Goal: Task Accomplishment & Management: Manage account settings

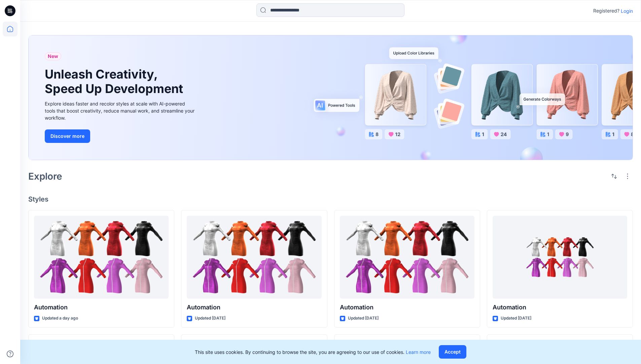
click at [626, 11] on p "Login" at bounding box center [627, 10] width 12 height 7
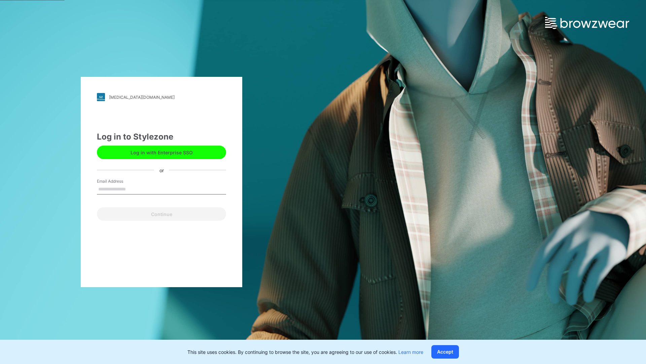
click at [133, 189] on input "Email Address" at bounding box center [161, 189] width 129 height 10
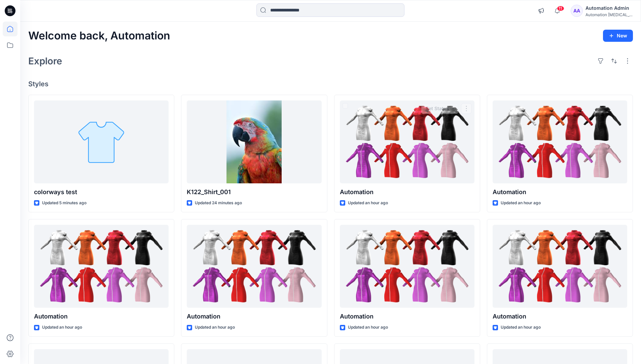
click at [601, 10] on div "Automation Admin" at bounding box center [609, 8] width 47 height 8
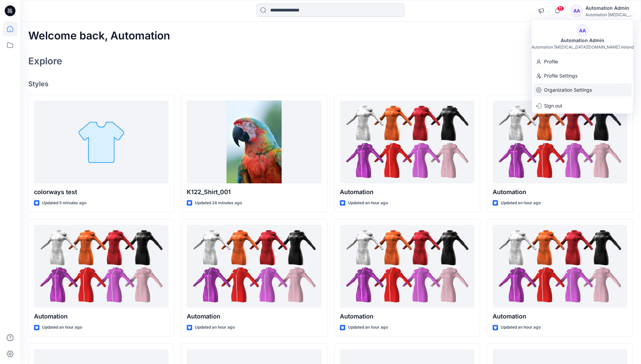
click at [557, 93] on p "Organization Settings" at bounding box center [568, 90] width 48 height 13
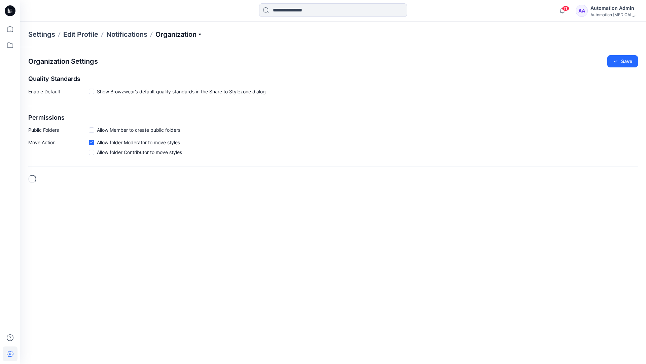
click at [194, 34] on p "Organization" at bounding box center [179, 34] width 47 height 9
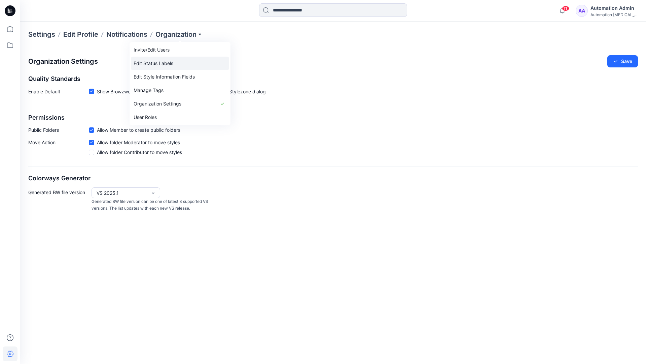
click at [166, 63] on link "Edit Status Labels" at bounding box center [180, 63] width 98 height 13
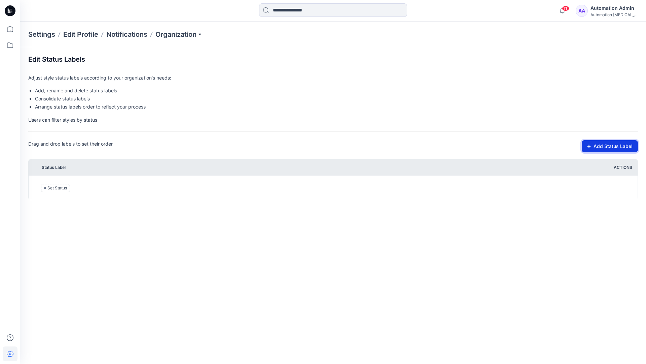
click at [604, 147] on button "Add Status Label" at bounding box center [610, 146] width 56 height 12
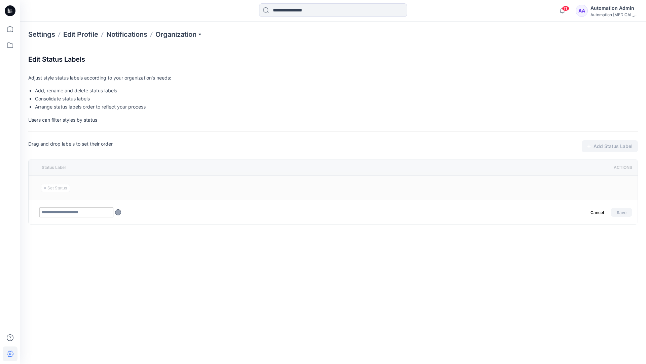
click at [90, 213] on input "text" at bounding box center [76, 212] width 74 height 10
type input "********"
click at [619, 210] on button "Save" at bounding box center [622, 212] width 22 height 9
click at [8, 29] on icon at bounding box center [10, 29] width 15 height 15
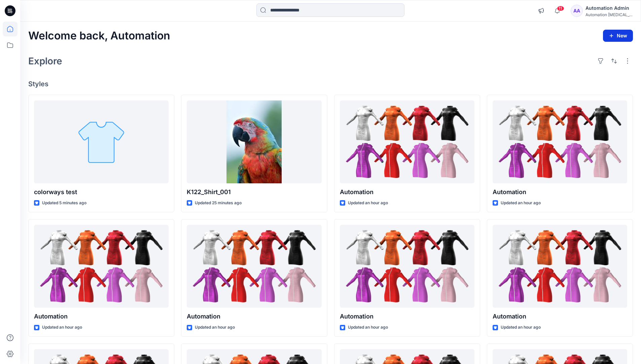
click at [616, 38] on button "New" at bounding box center [618, 36] width 30 height 12
click at [600, 52] on p "New Style" at bounding box center [597, 52] width 23 height 8
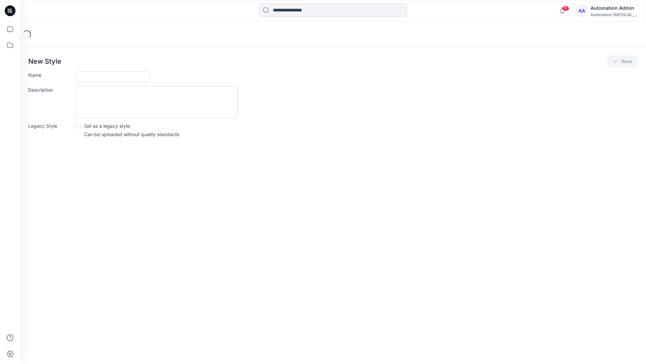
click at [106, 76] on input "Name" at bounding box center [113, 76] width 74 height 11
type input "**********"
click at [297, 102] on div "Description" at bounding box center [333, 102] width 610 height 32
click at [616, 63] on icon "submit" at bounding box center [615, 61] width 5 height 5
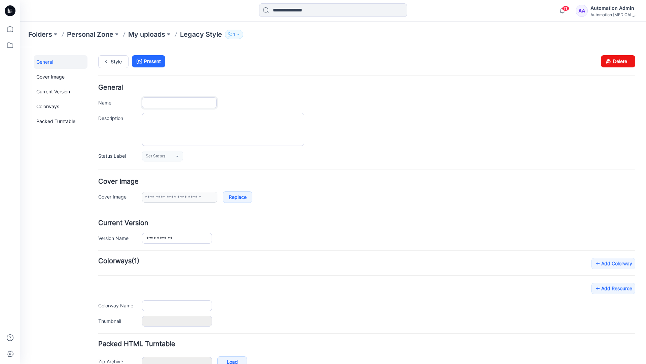
click at [188, 103] on input "Name" at bounding box center [179, 102] width 75 height 11
type input "**********"
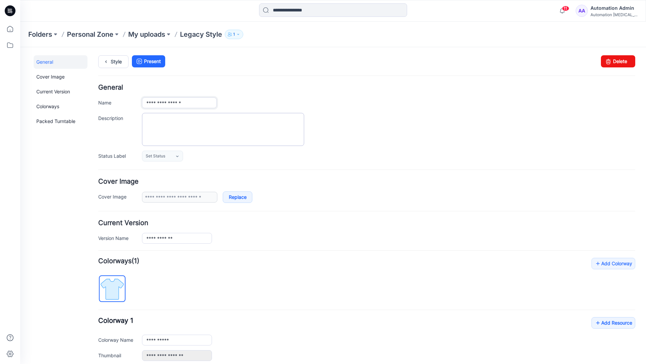
type input "**********"
click at [183, 121] on textarea "Description" at bounding box center [223, 129] width 162 height 33
type textarea "**********"
click at [178, 156] on icon at bounding box center [177, 156] width 2 height 1
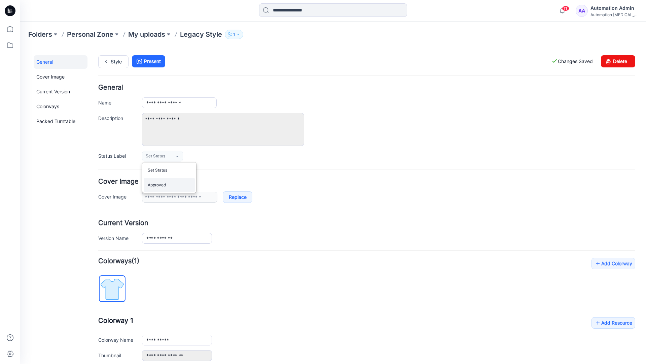
click at [167, 188] on link "Approved" at bounding box center [169, 185] width 51 height 14
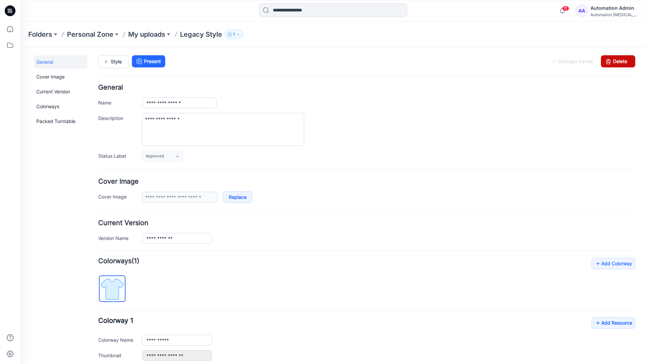
click at [615, 61] on link "Delete" at bounding box center [618, 61] width 34 height 12
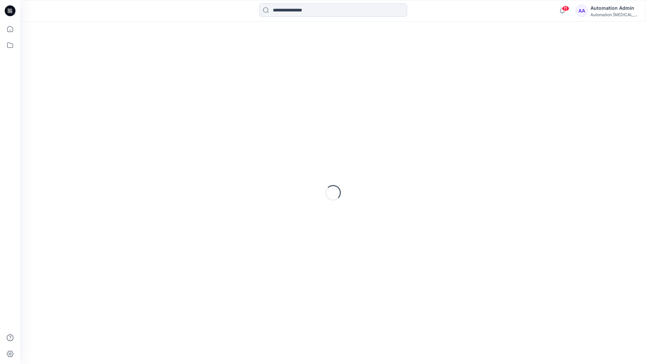
click at [608, 11] on div "Automation Admin" at bounding box center [614, 8] width 47 height 8
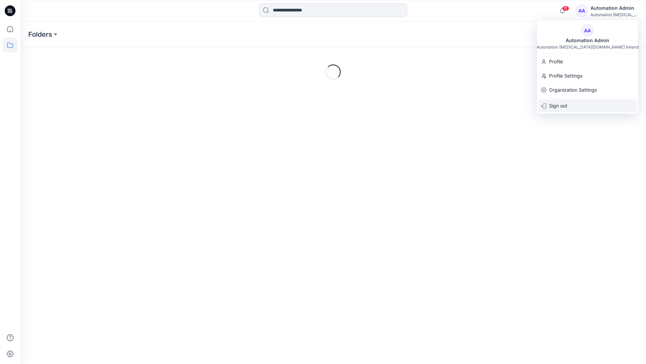
click at [566, 105] on p "Sign out" at bounding box center [559, 105] width 18 height 13
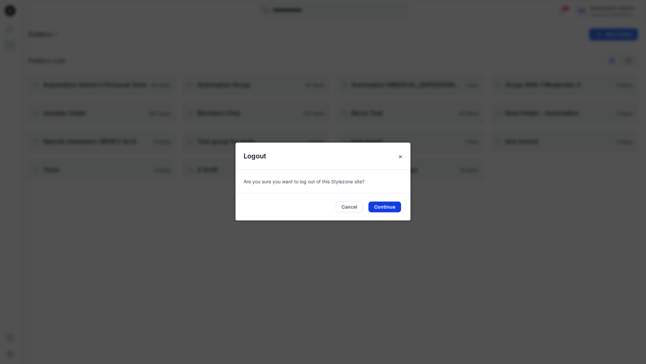
click at [389, 206] on button "Continue" at bounding box center [385, 206] width 33 height 11
